Goal: Task Accomplishment & Management: Manage account settings

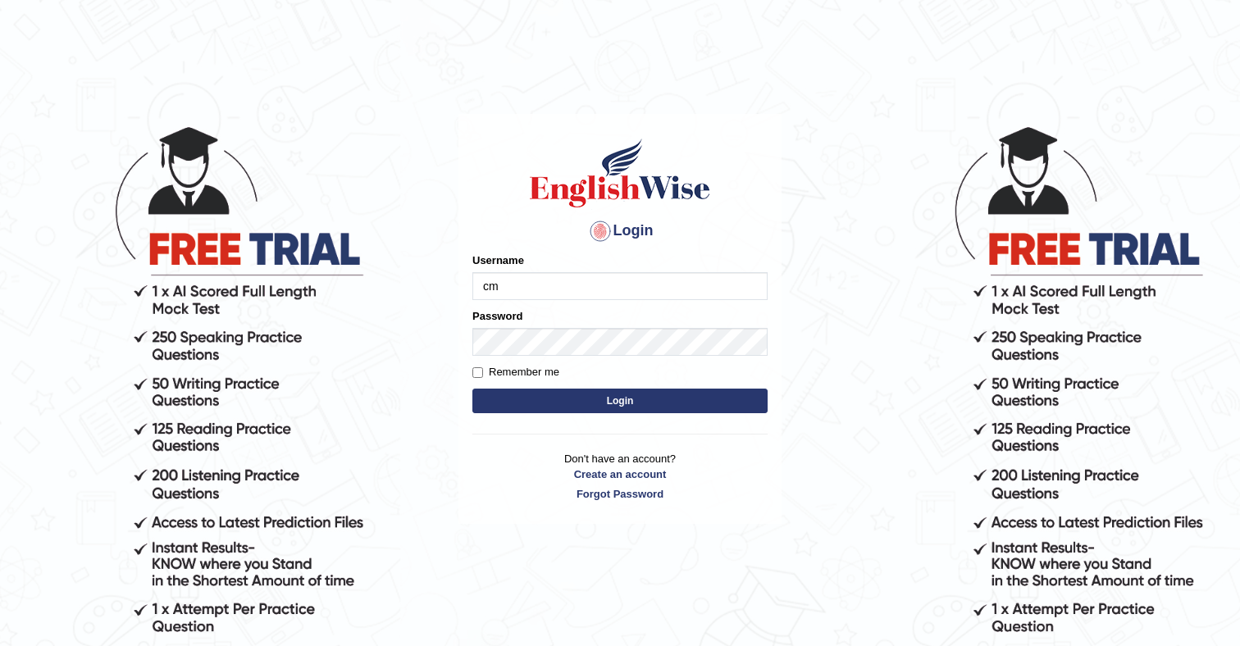
type input "cmjg02092025"
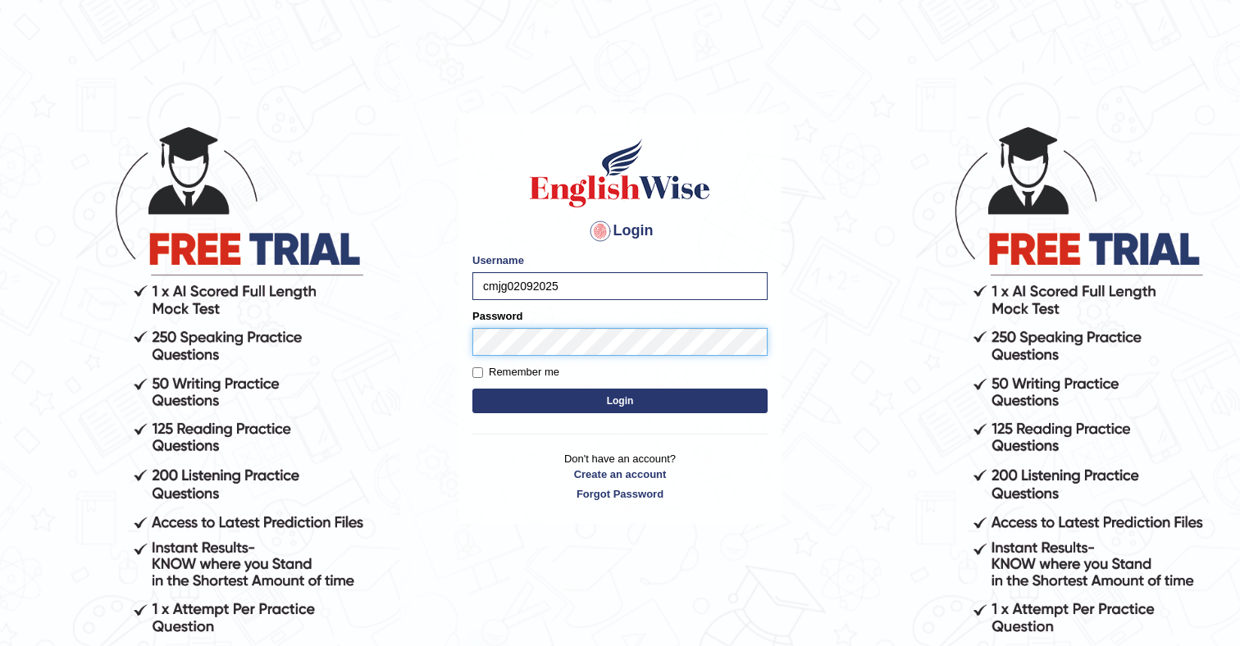
click at [473, 389] on button "Login" at bounding box center [620, 401] width 295 height 25
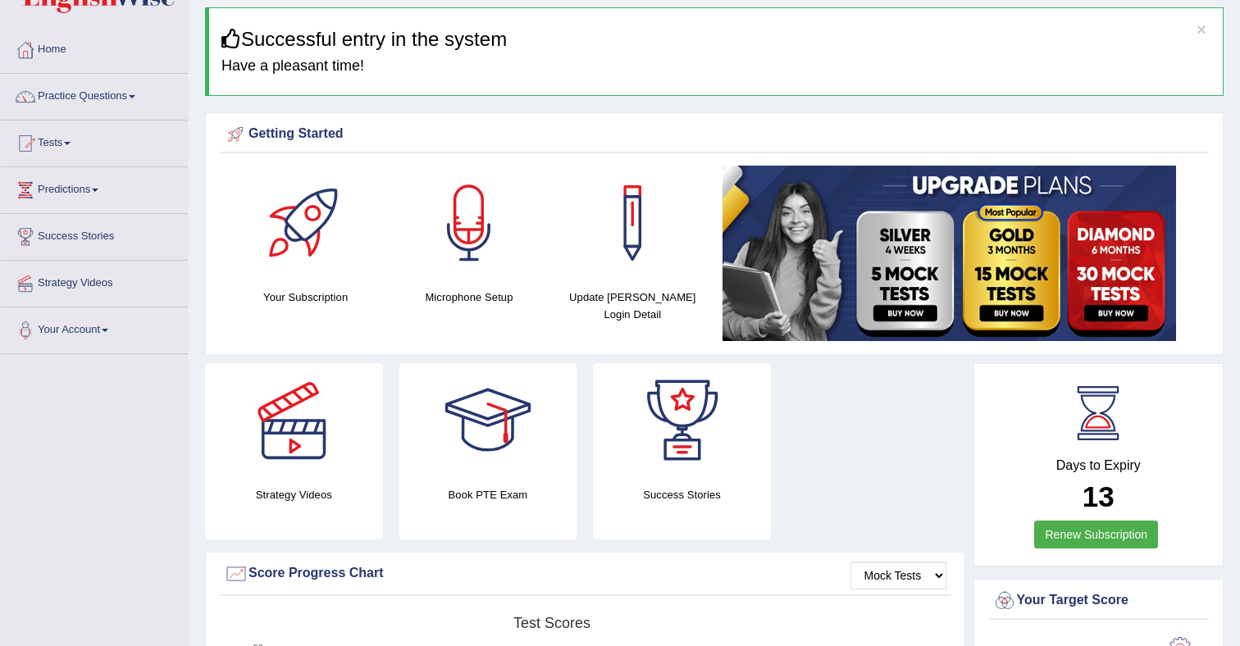
scroll to position [62, 0]
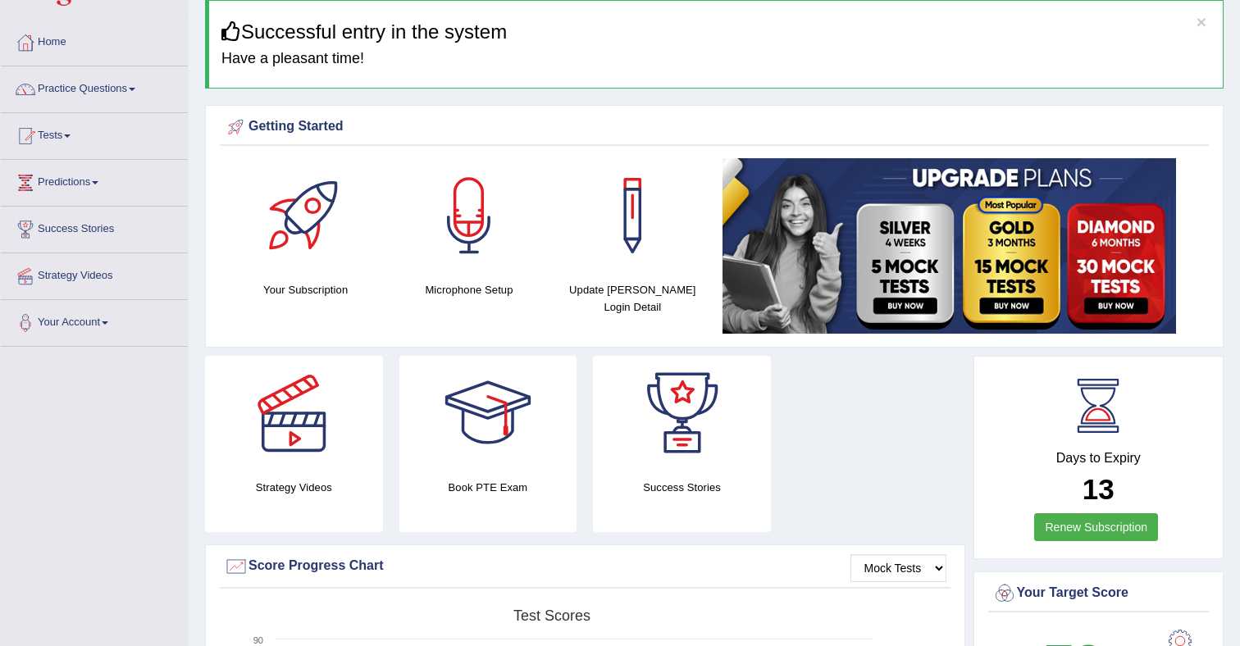
click at [883, 257] on img at bounding box center [950, 246] width 454 height 176
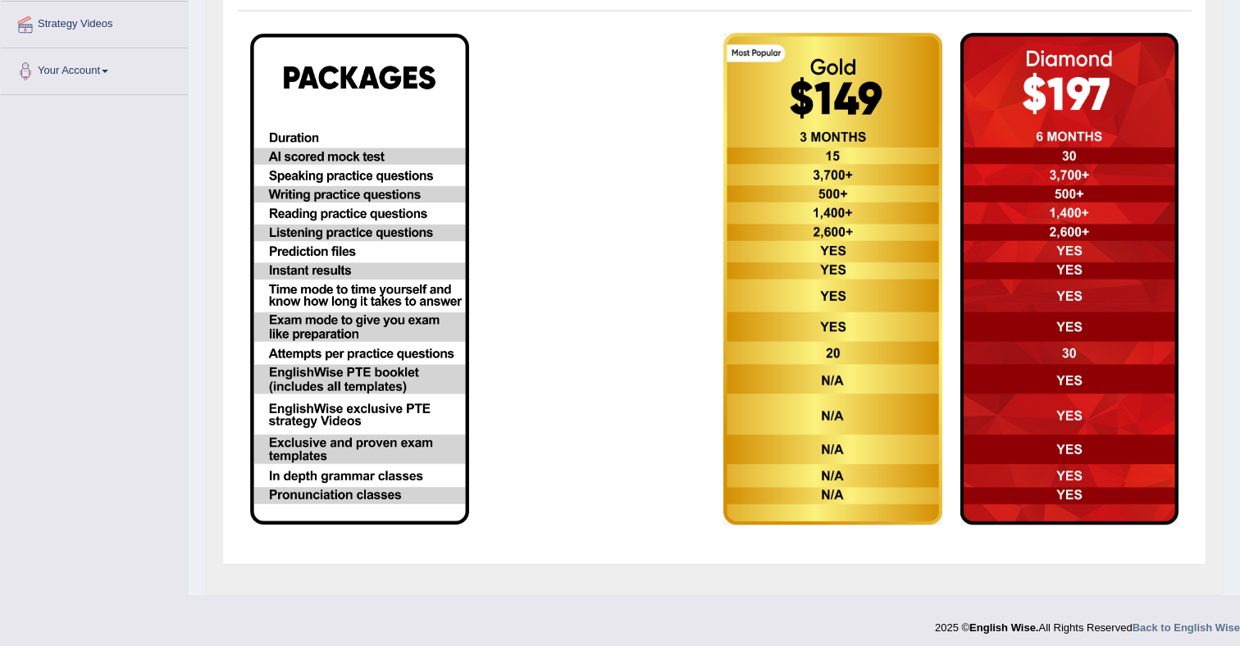
scroll to position [316, 0]
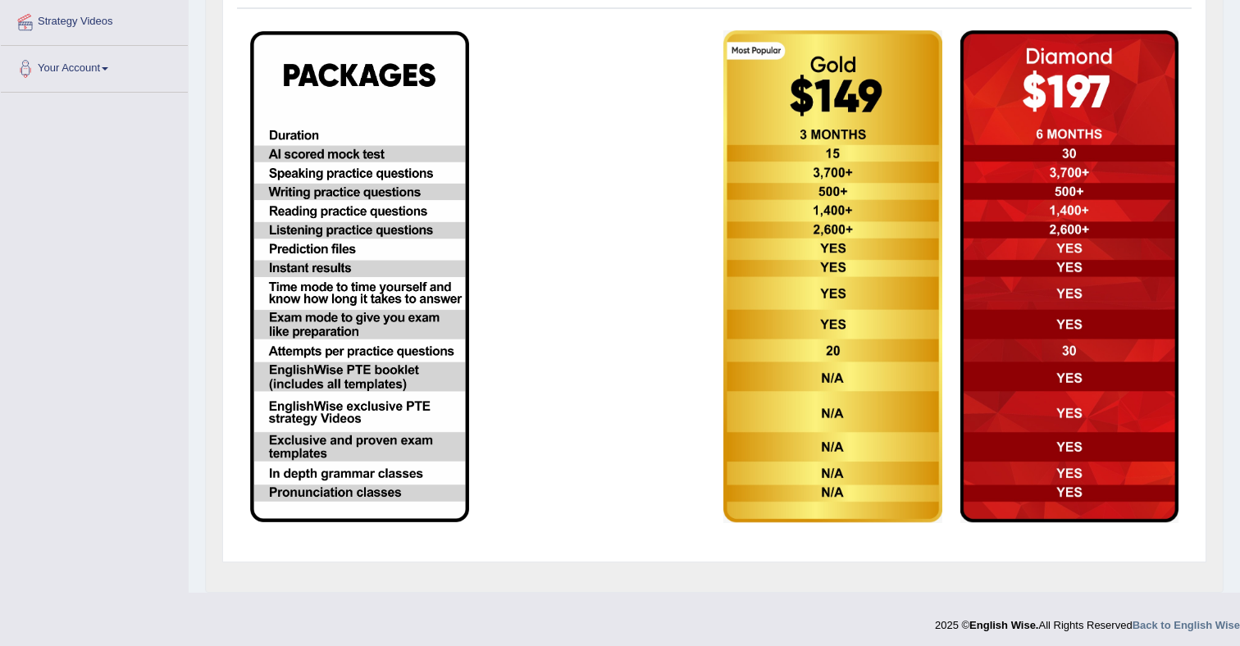
click at [844, 80] on img at bounding box center [833, 276] width 219 height 493
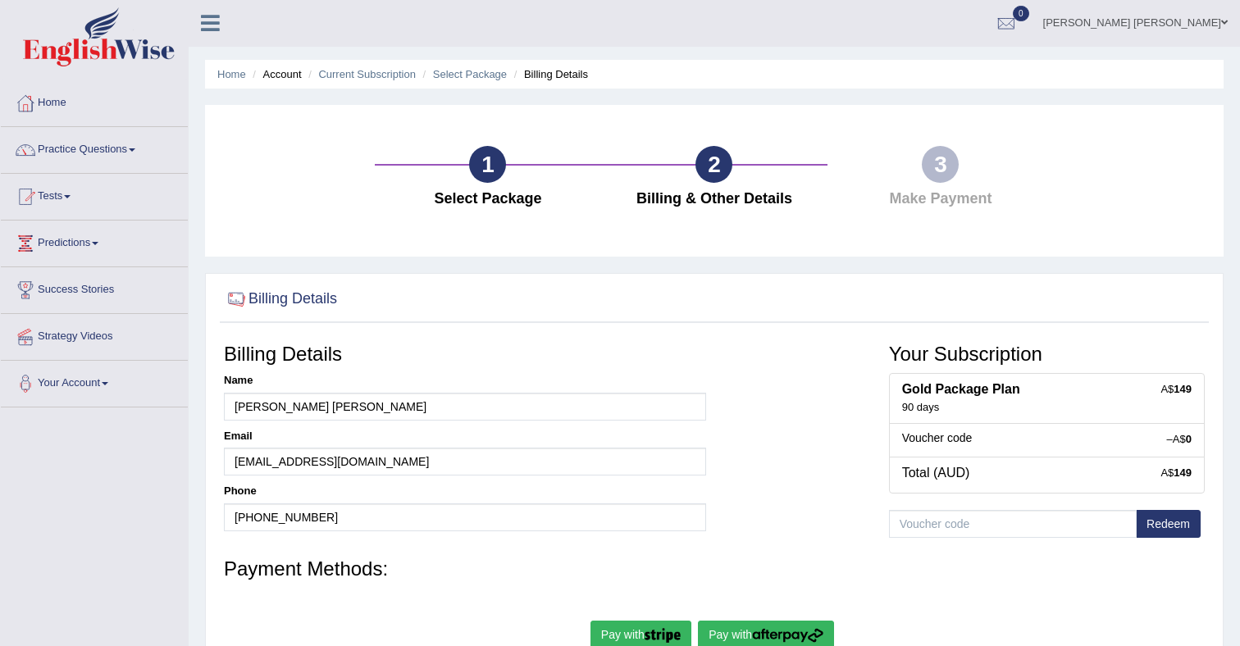
scroll to position [2, 0]
click at [491, 79] on link "Select Package" at bounding box center [470, 73] width 74 height 12
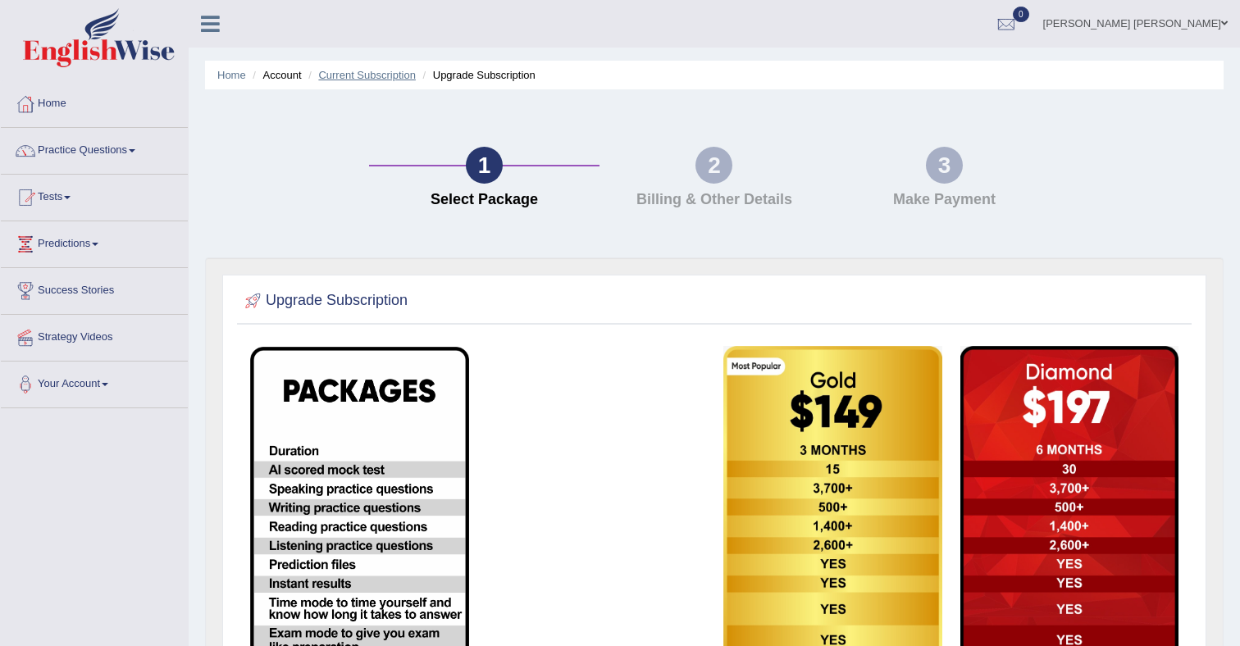
click at [402, 80] on link "Current Subscription" at bounding box center [367, 75] width 98 height 12
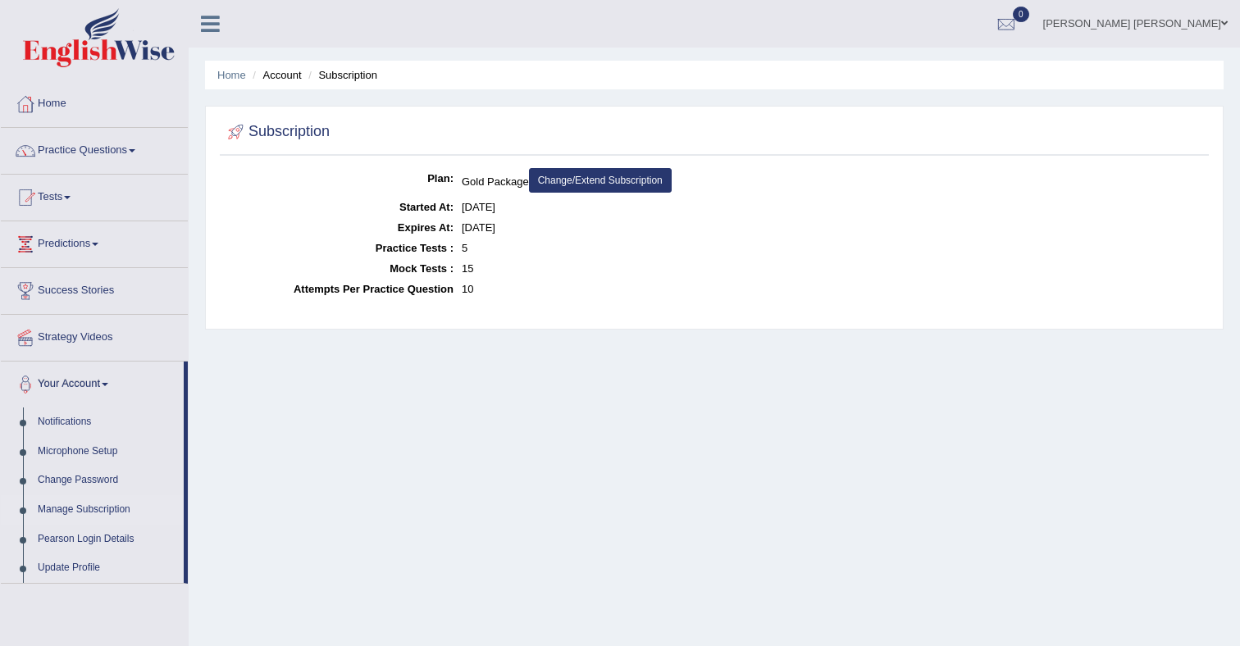
scroll to position [1, 0]
click at [607, 176] on link "Change/Extend Subscription" at bounding box center [600, 179] width 143 height 25
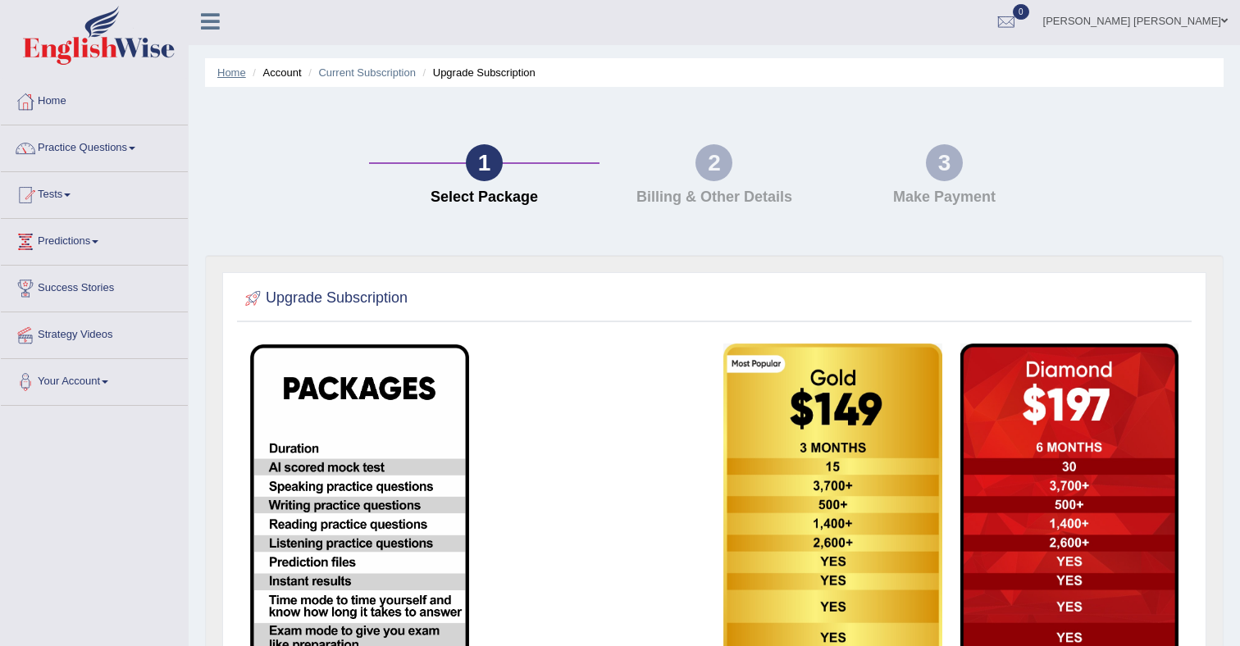
scroll to position [1, 0]
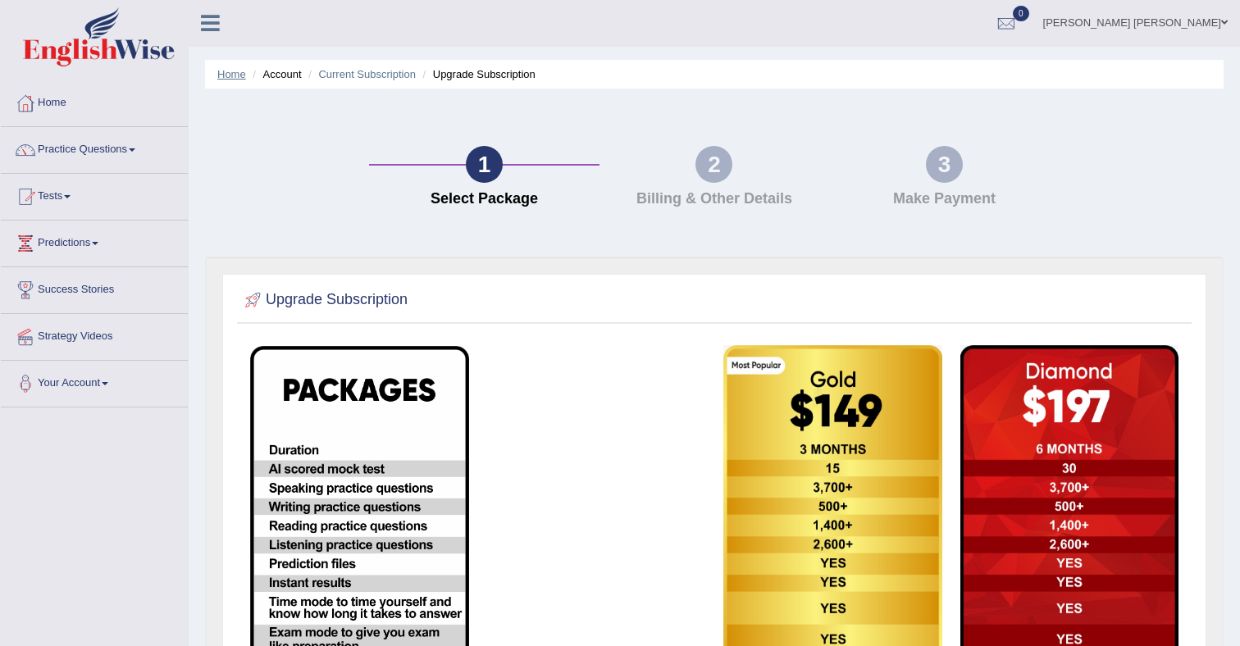
click at [228, 73] on link "Home" at bounding box center [231, 74] width 29 height 12
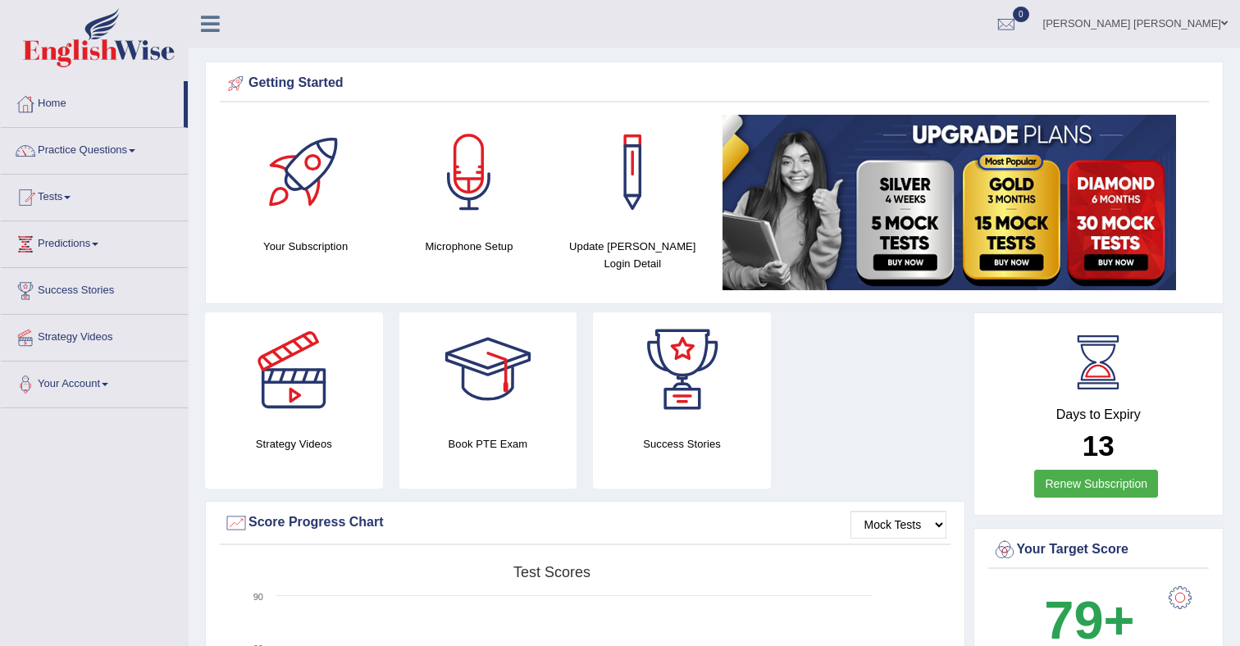
click at [1209, 24] on link "Mark Jay Gumogda Corton" at bounding box center [1135, 21] width 209 height 43
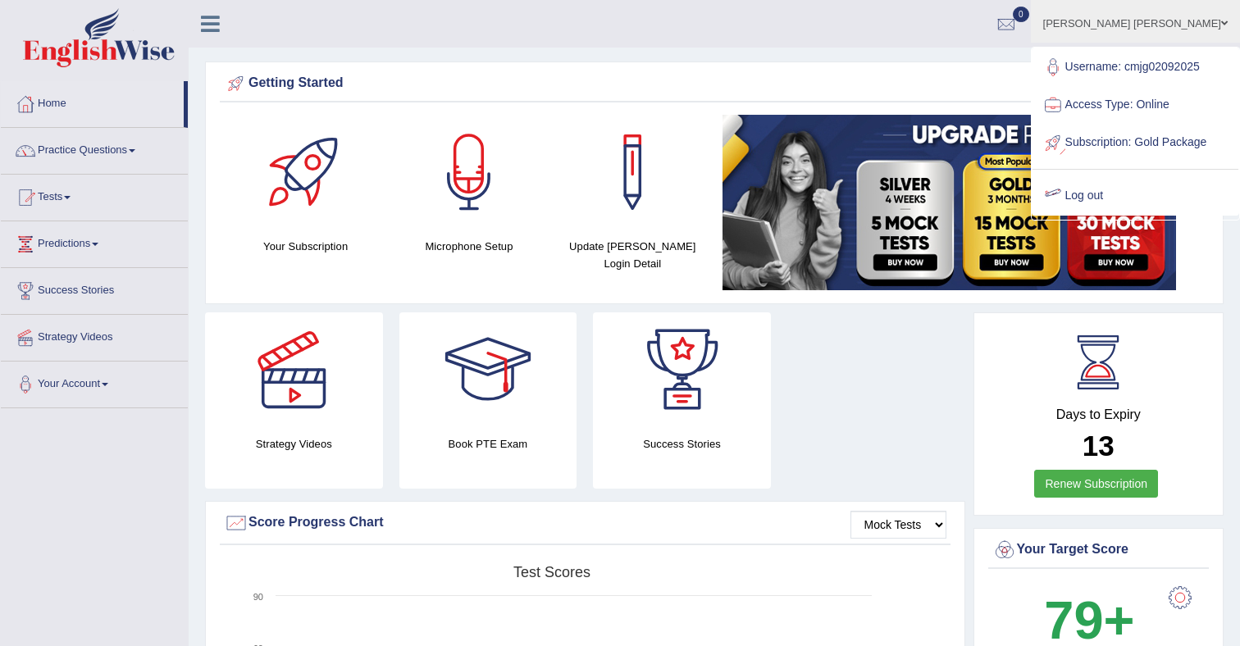
click at [1138, 215] on link "Log out" at bounding box center [1136, 196] width 206 height 38
